Goal: Information Seeking & Learning: Learn about a topic

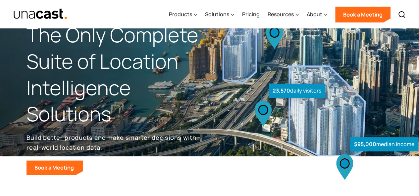
scroll to position [26, 0]
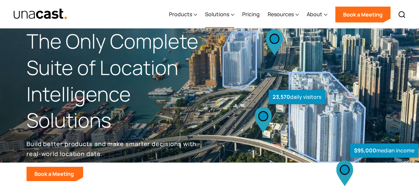
click at [232, 14] on icon at bounding box center [232, 14] width 3 height 7
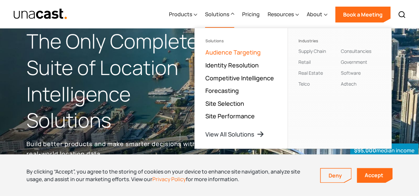
click at [237, 54] on link "Audience Targeting" at bounding box center [232, 52] width 55 height 8
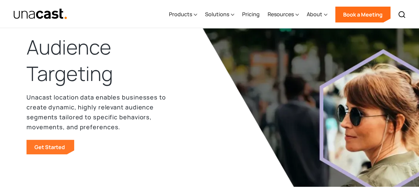
click at [38, 149] on link "Get Started" at bounding box center [50, 147] width 48 height 15
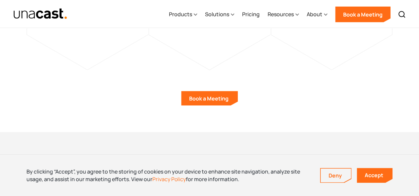
scroll to position [1883, 0]
